Goal: Task Accomplishment & Management: Manage account settings

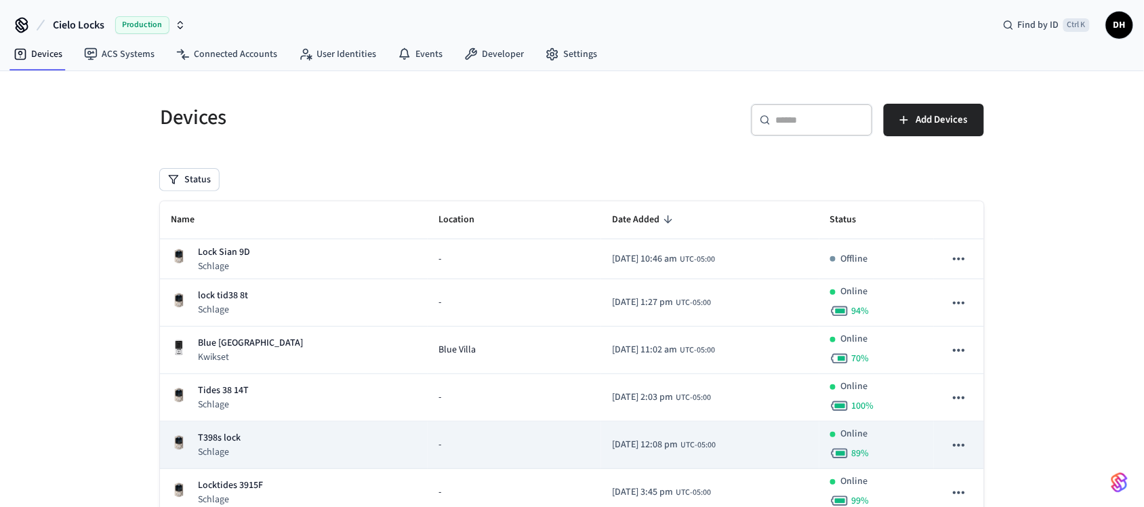
click at [256, 452] on div "T398s lock Schlage" at bounding box center [294, 445] width 246 height 28
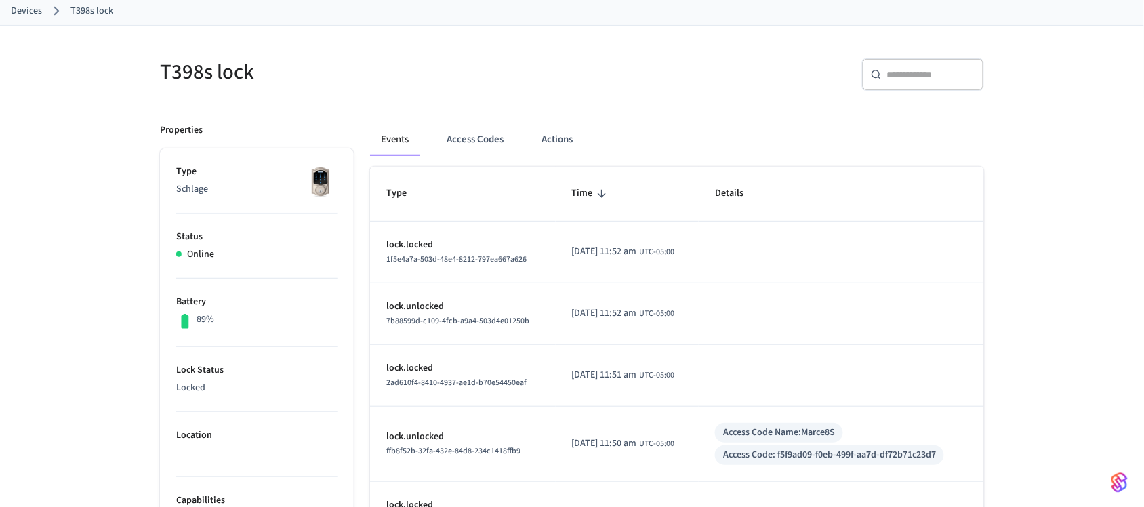
scroll to position [169, 0]
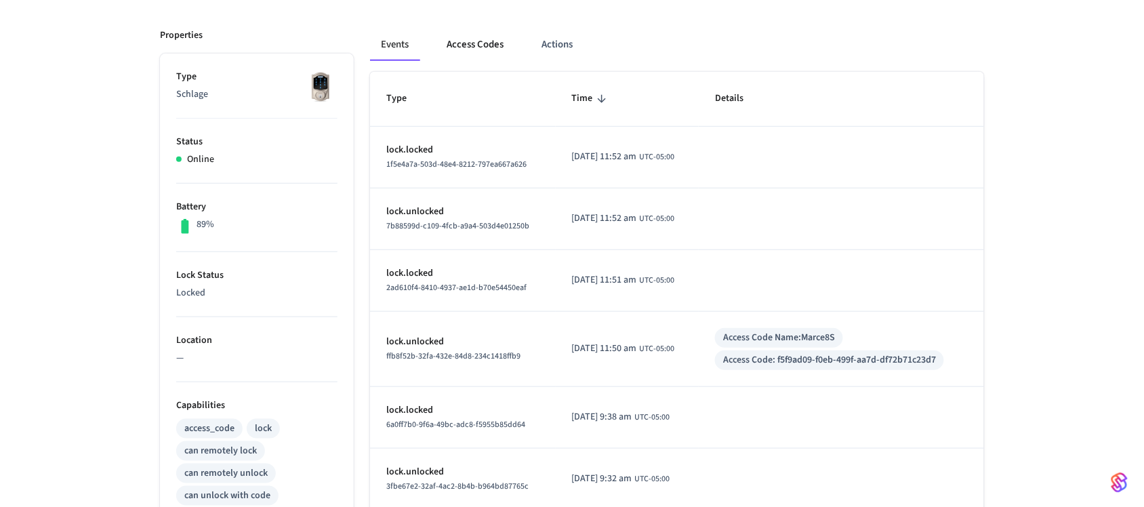
click at [475, 41] on button "Access Codes" at bounding box center [475, 44] width 79 height 33
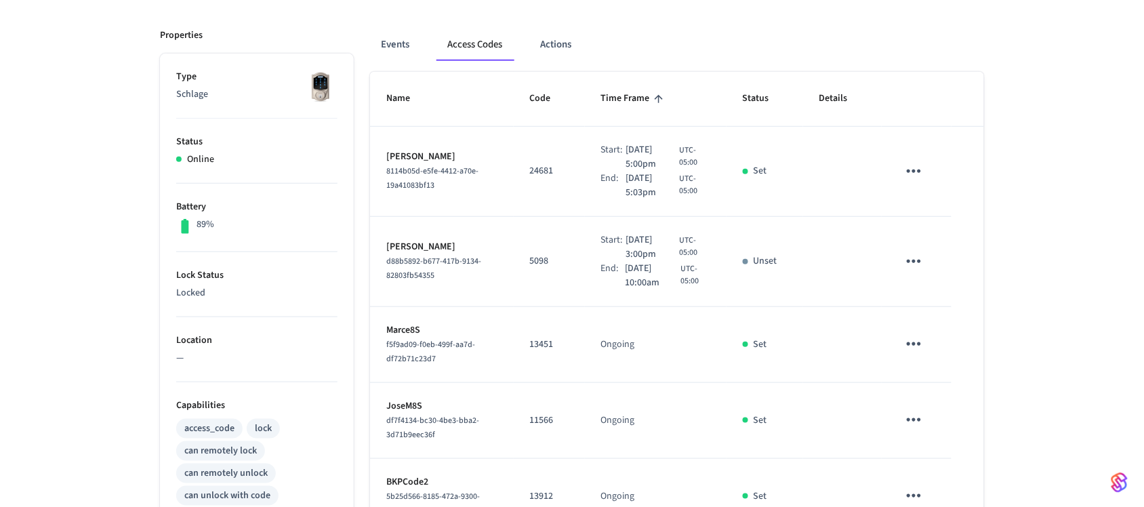
click at [923, 262] on icon "sticky table" at bounding box center [914, 261] width 21 height 21
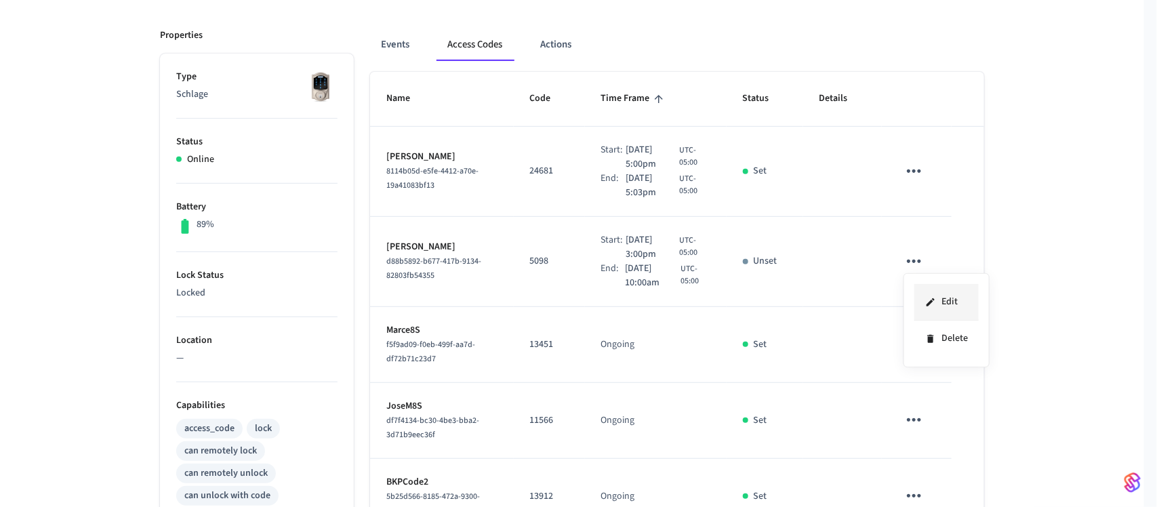
click at [953, 306] on li "Edit" at bounding box center [947, 302] width 64 height 37
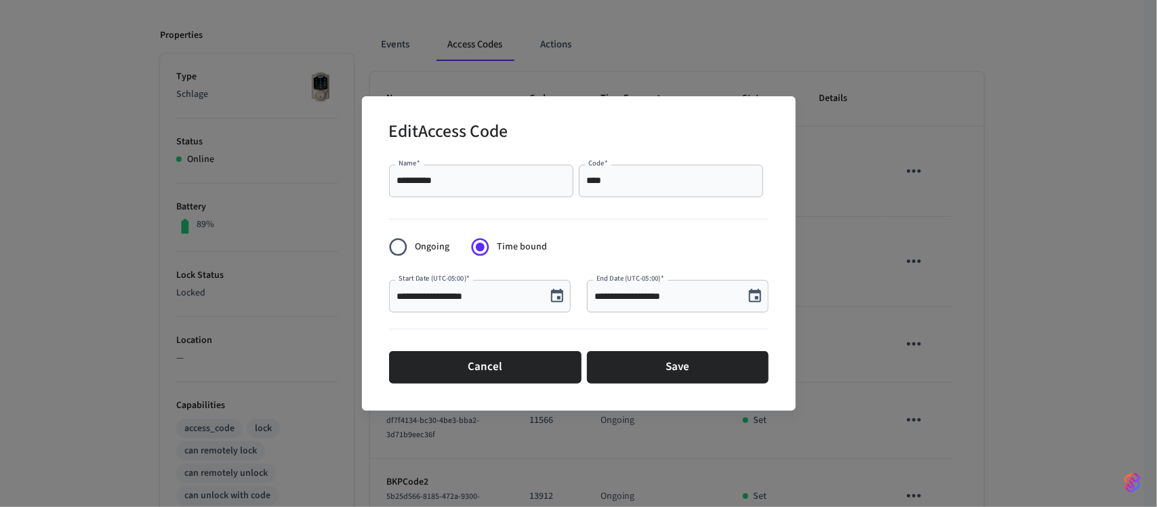
click at [449, 299] on input "**********" at bounding box center [467, 296] width 141 height 14
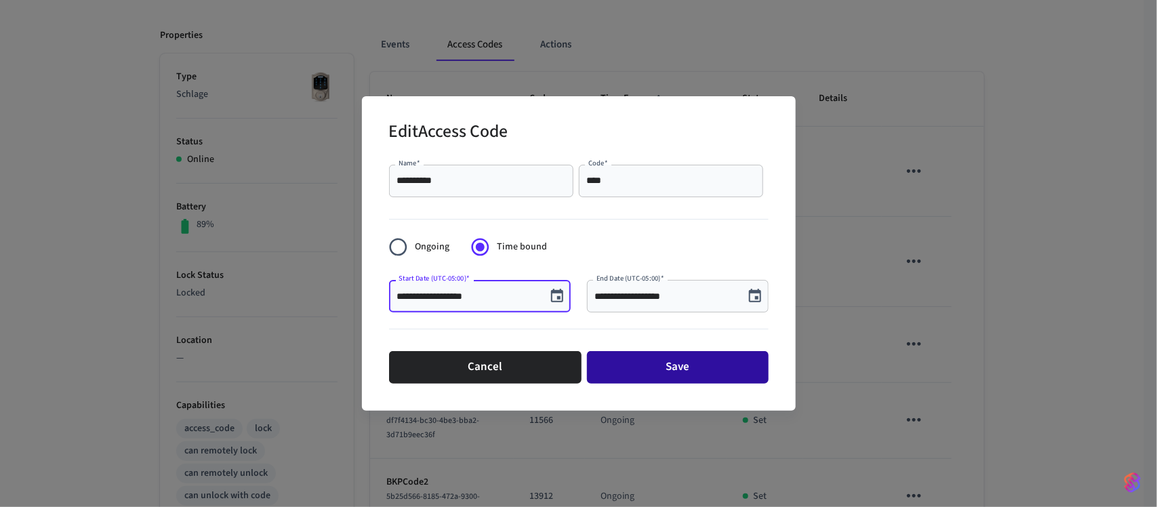
type input "**********"
click at [713, 364] on button "Save" at bounding box center [678, 367] width 182 height 33
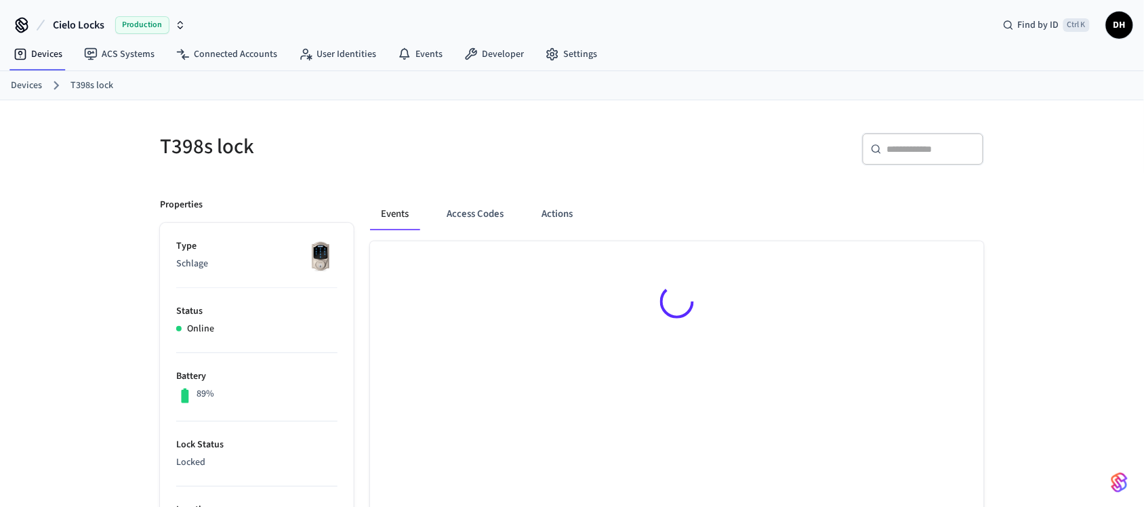
scroll to position [169, 0]
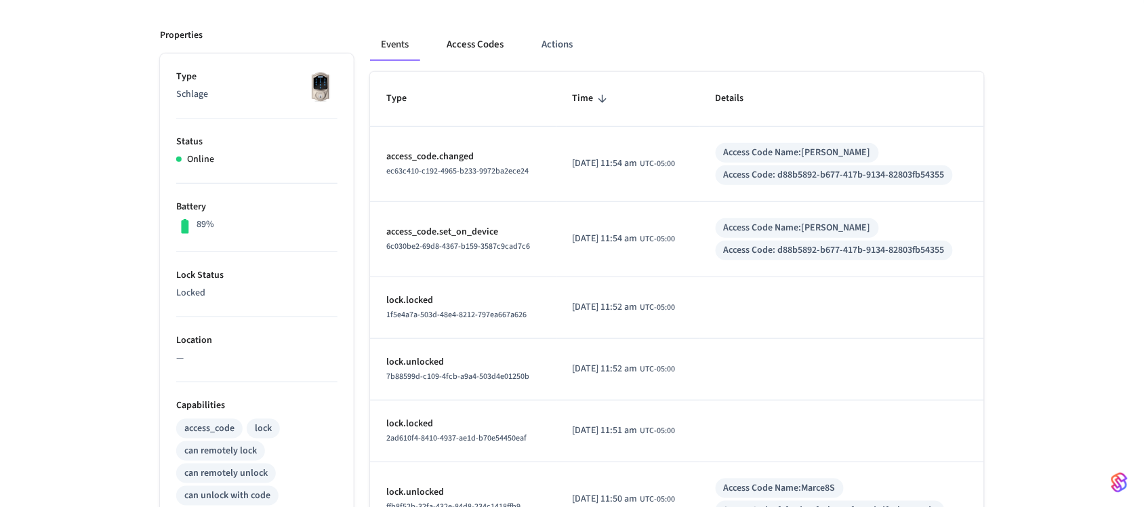
click at [485, 47] on button "Access Codes" at bounding box center [475, 44] width 79 height 33
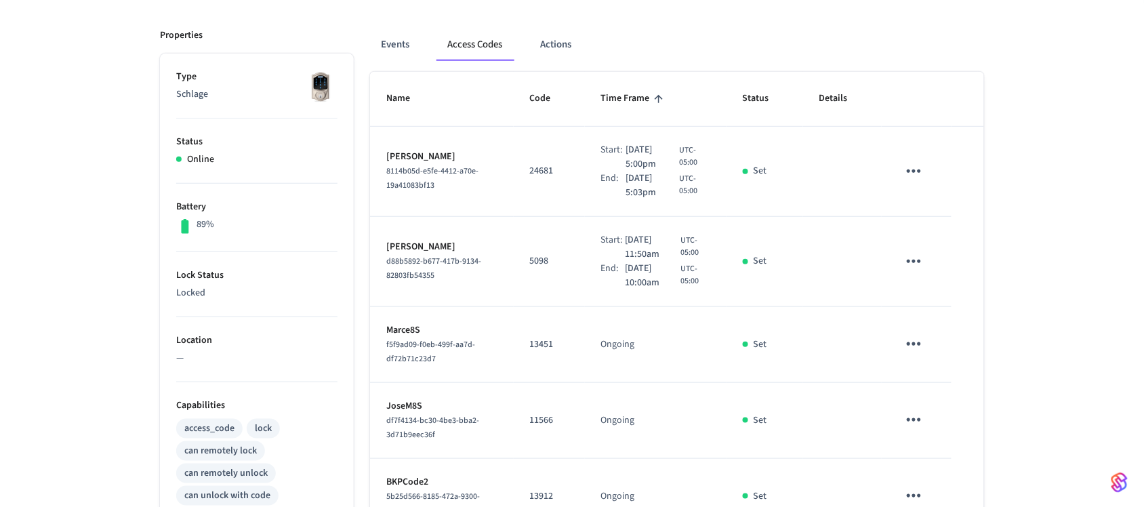
click at [605, 245] on div "Start:" at bounding box center [613, 247] width 24 height 28
click at [547, 45] on button "Actions" at bounding box center [556, 44] width 53 height 33
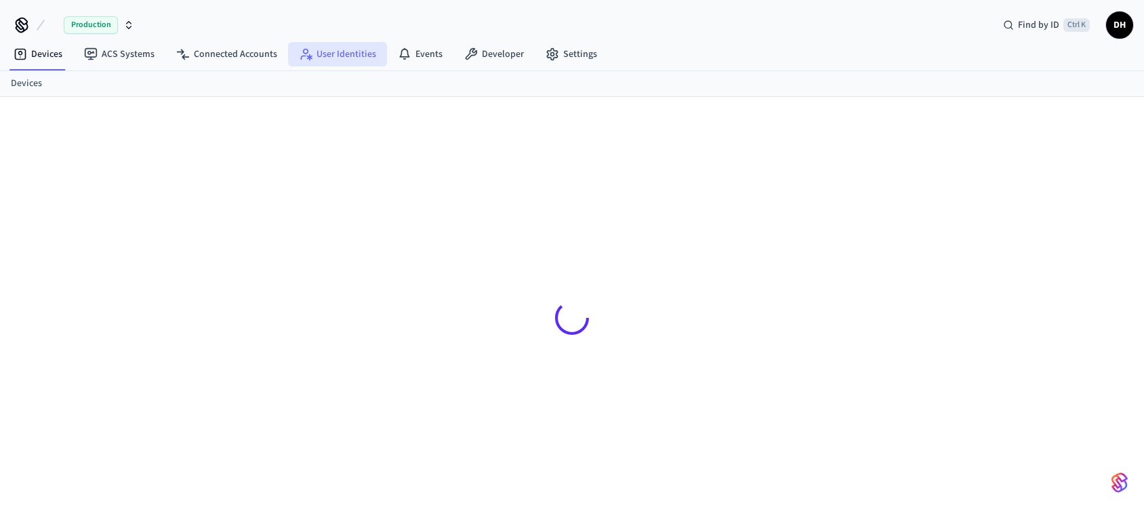
scroll to position [18, 0]
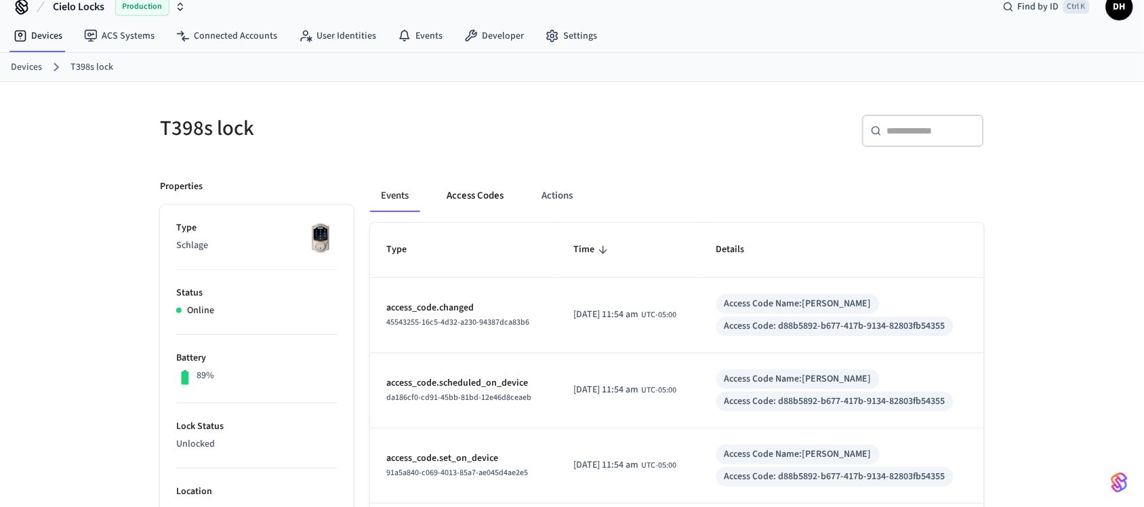
click at [485, 191] on button "Access Codes" at bounding box center [475, 196] width 79 height 33
